Goal: Transaction & Acquisition: Book appointment/travel/reservation

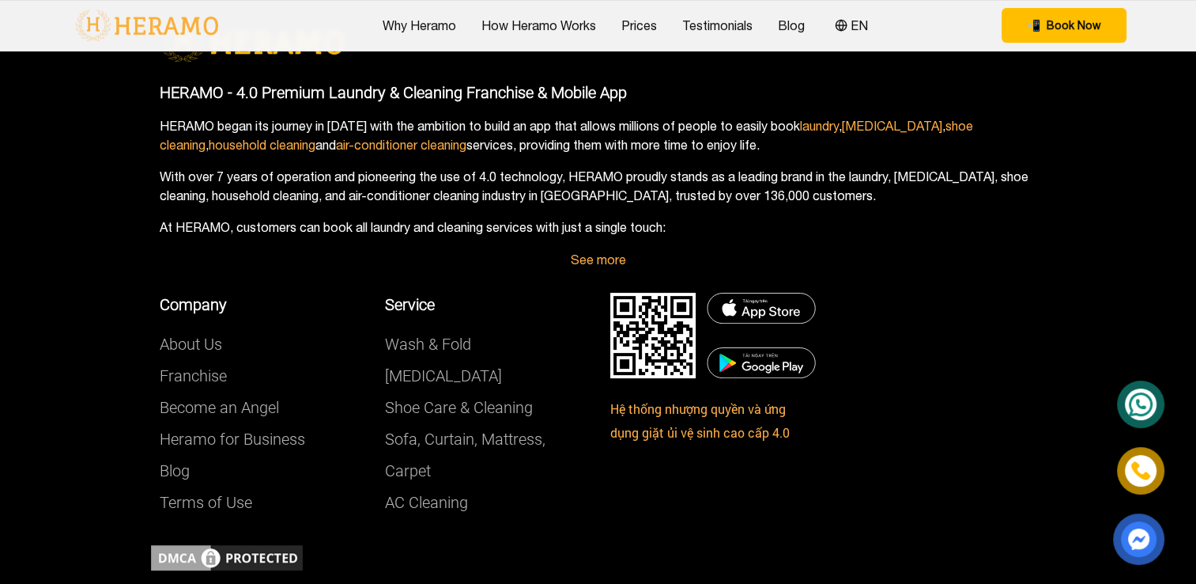
scroll to position [6406, 0]
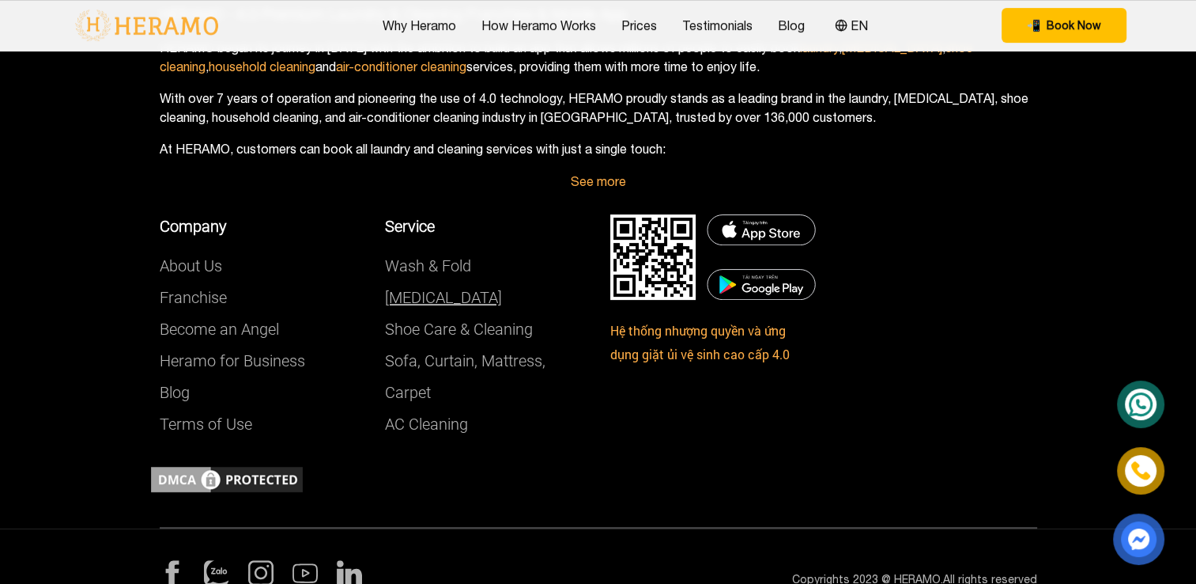
click at [428, 288] on link "[MEDICAL_DATA]" at bounding box center [443, 297] width 117 height 19
click at [433, 288] on link "[MEDICAL_DATA]" at bounding box center [443, 297] width 117 height 19
click at [462, 288] on link "[MEDICAL_DATA]" at bounding box center [443, 297] width 117 height 19
click at [457, 319] on link "Shoe Care & Cleaning" at bounding box center [459, 328] width 148 height 19
click at [784, 28] on link "Blog" at bounding box center [791, 25] width 27 height 19
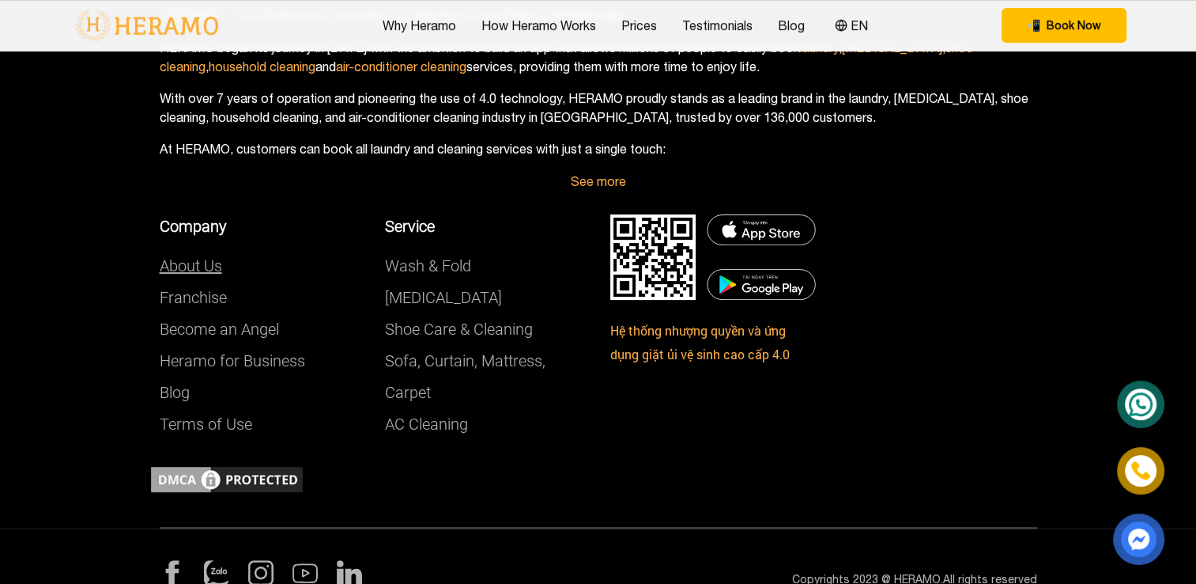
click at [197, 256] on link "About Us" at bounding box center [191, 265] width 62 height 19
click at [195, 256] on link "About Us" at bounding box center [191, 265] width 62 height 19
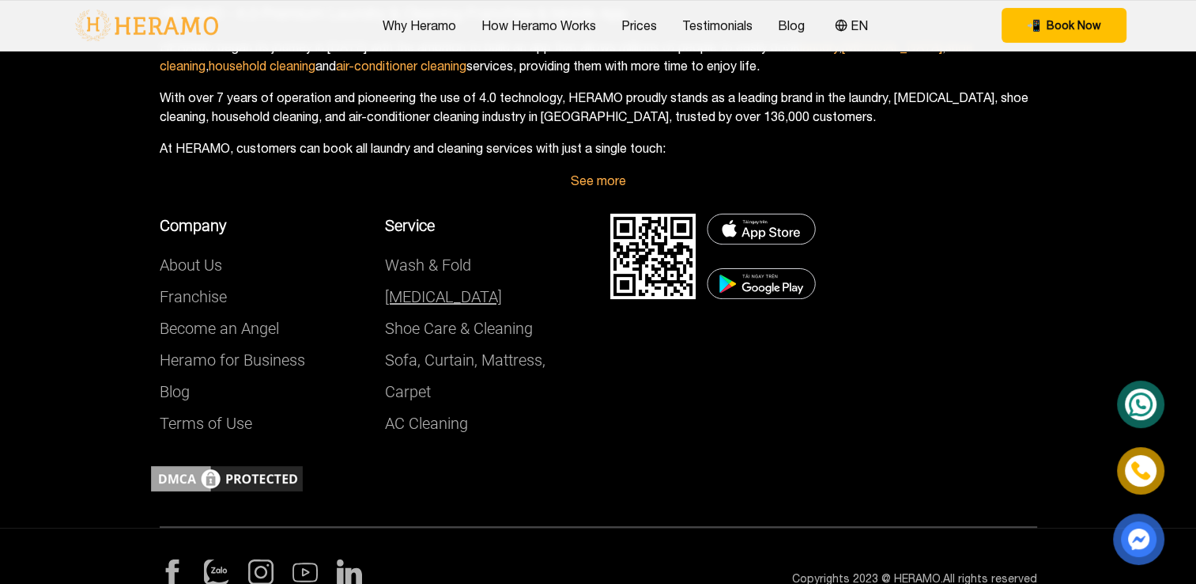
click at [454, 287] on link "[MEDICAL_DATA]" at bounding box center [443, 296] width 117 height 19
click at [419, 30] on link "Why Heramo" at bounding box center [420, 25] width 74 height 19
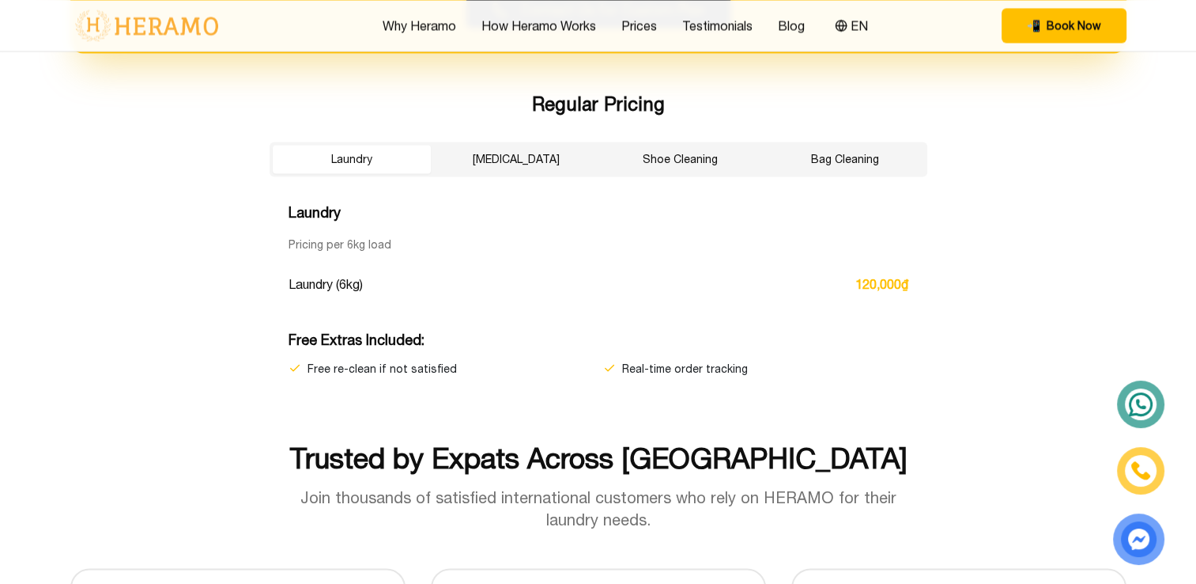
scroll to position [2673, 0]
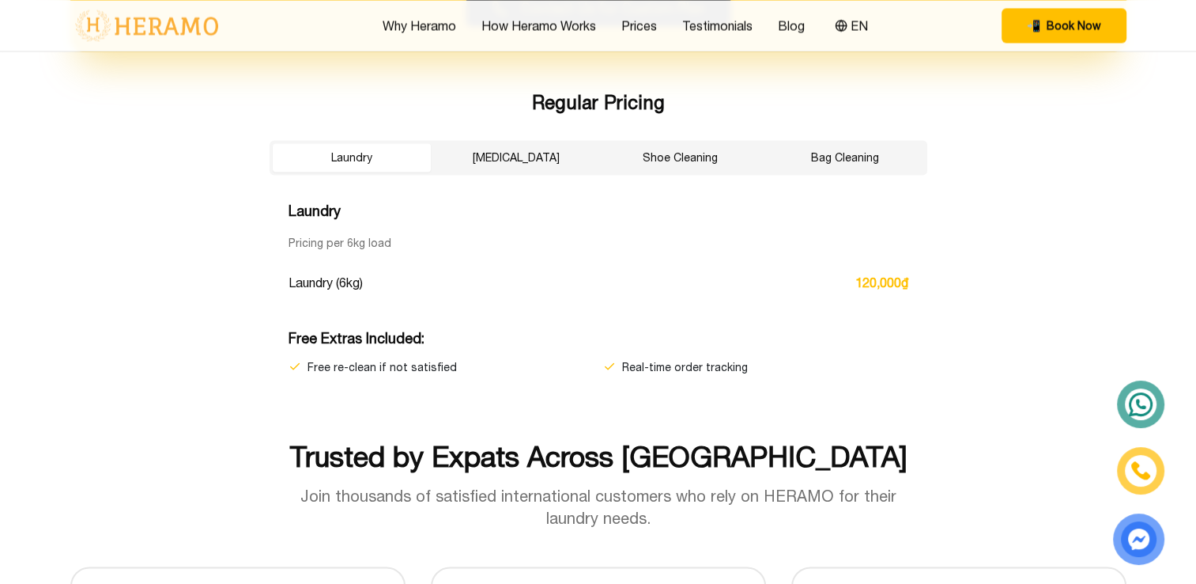
click at [521, 150] on button "[MEDICAL_DATA]" at bounding box center [516, 157] width 158 height 28
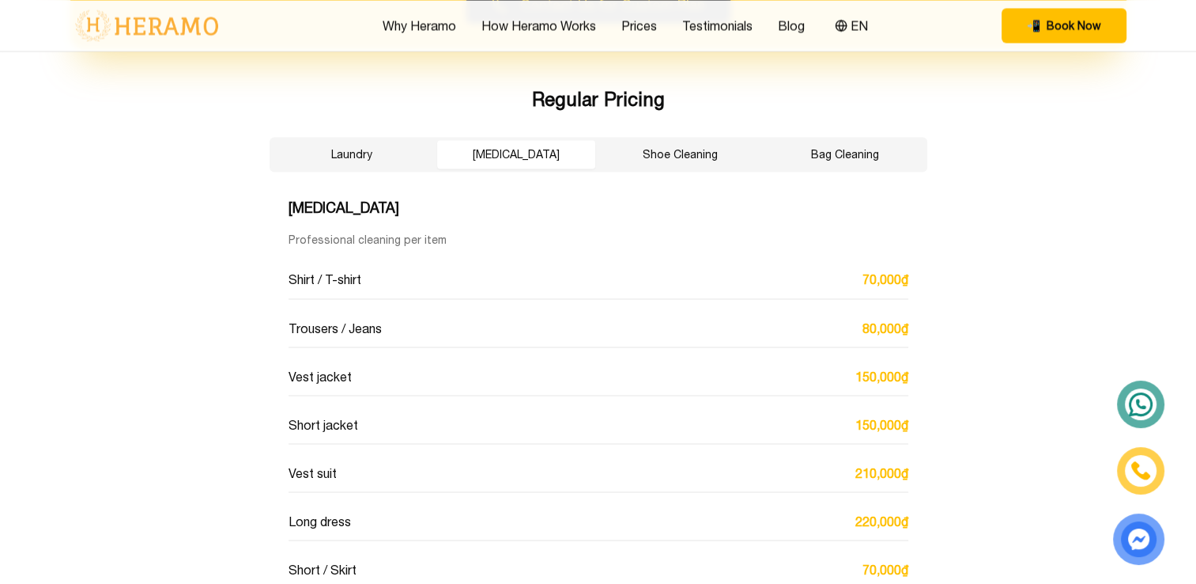
scroll to position [2594, 0]
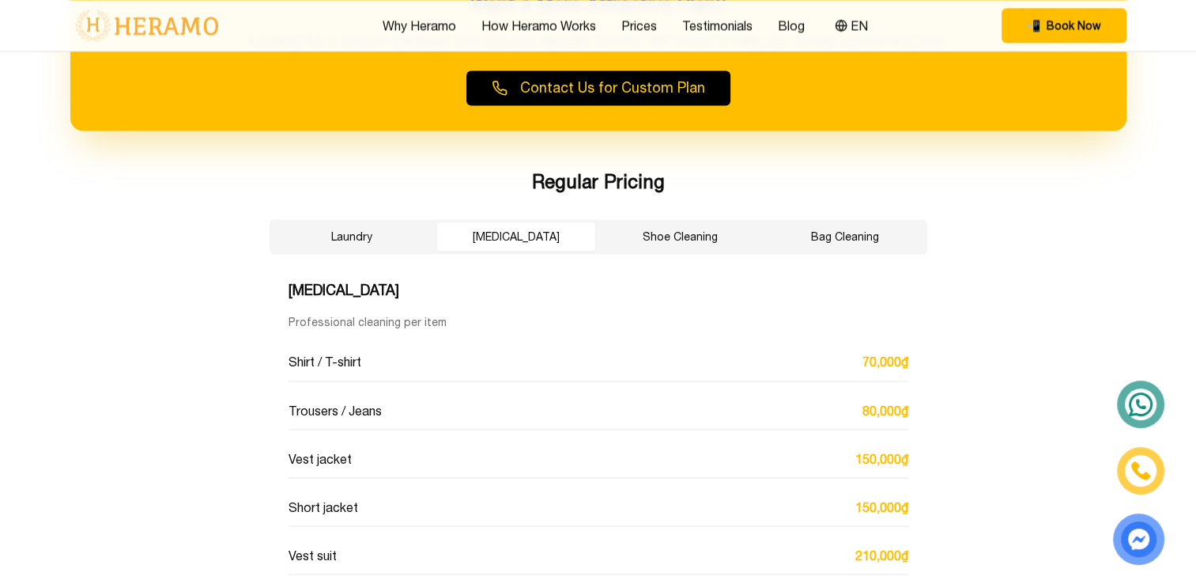
click at [694, 232] on button "Shoe Cleaning" at bounding box center [681, 236] width 158 height 28
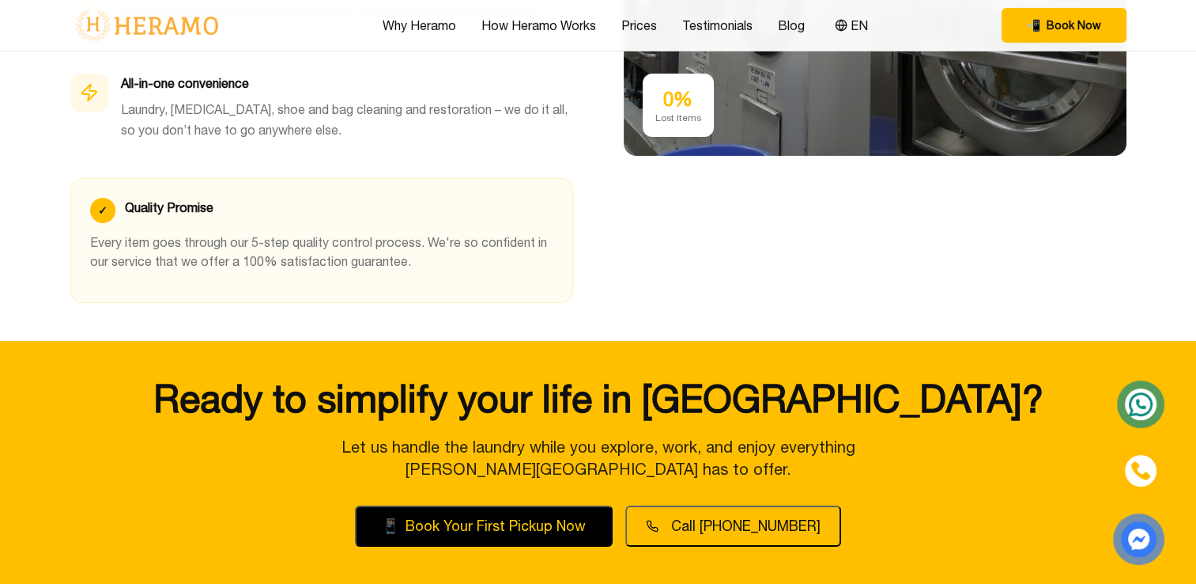
scroll to position [5519, 0]
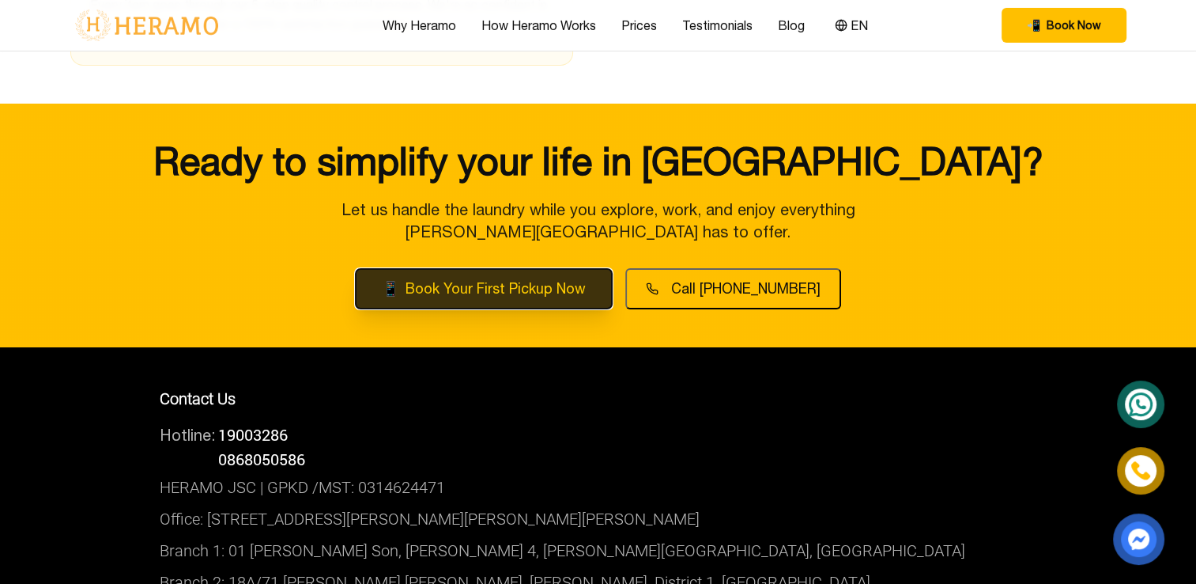
click at [462, 268] on button "📱 Book Your First Pickup Now" at bounding box center [484, 288] width 258 height 41
